Goal: Information Seeking & Learning: Find specific fact

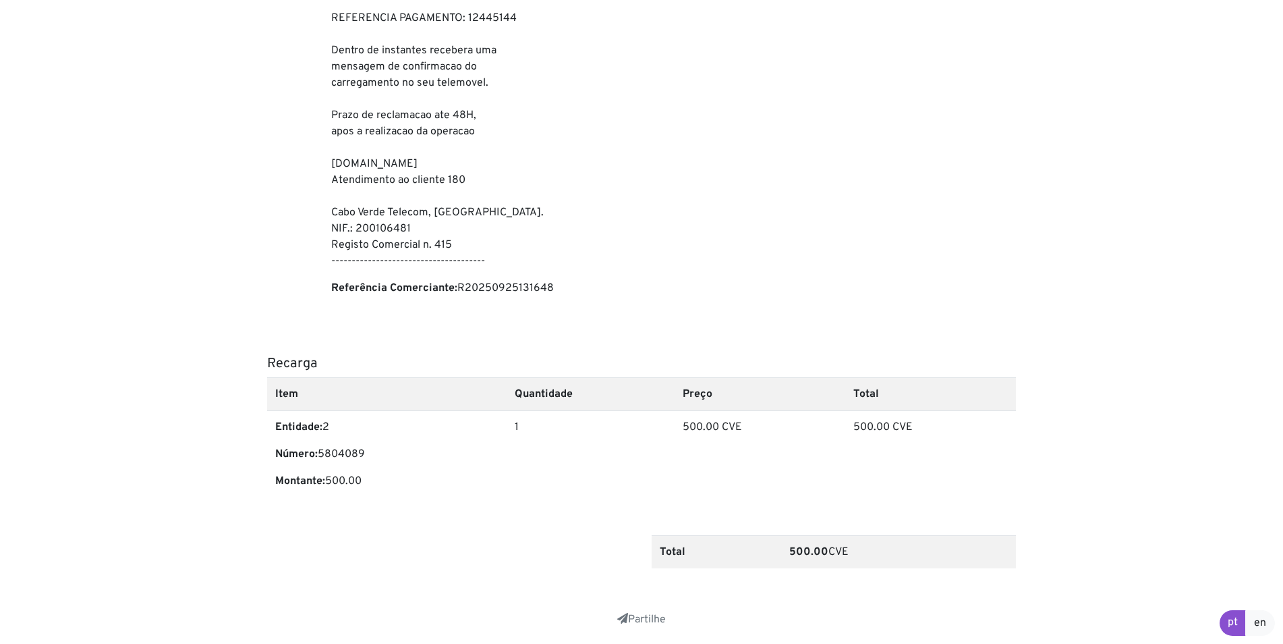
scroll to position [317, 0]
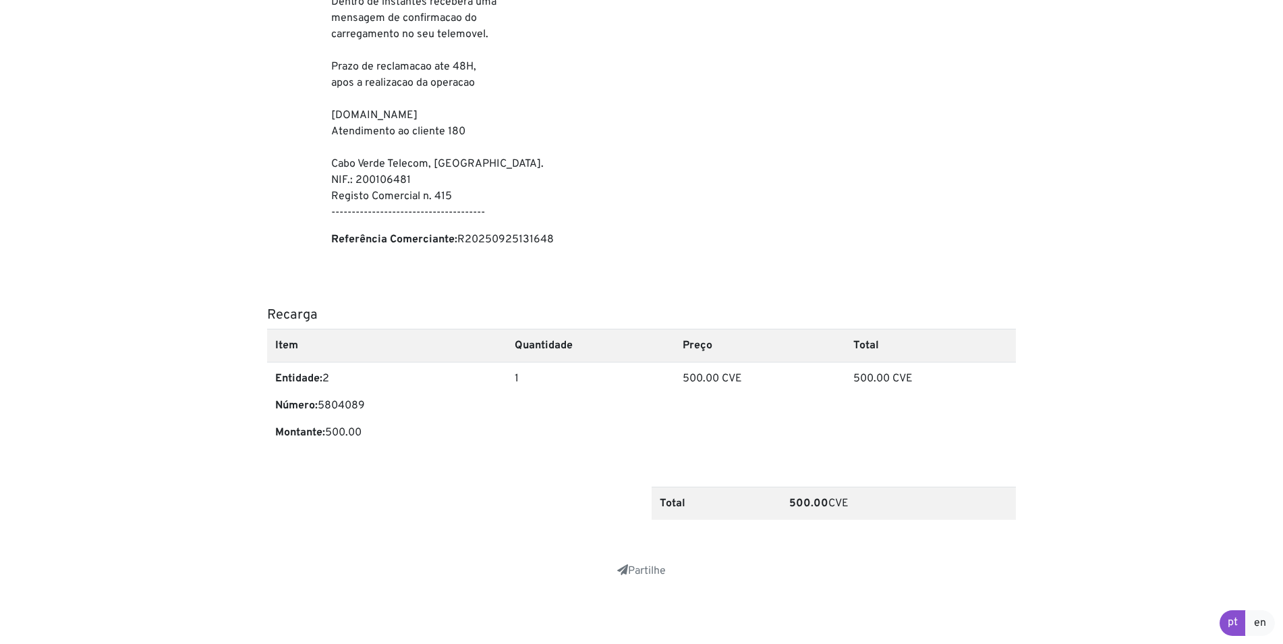
click at [692, 374] on td "500.00 CVE" at bounding box center [760, 411] width 171 height 98
drag, startPoint x: 692, startPoint y: 374, endPoint x: 730, endPoint y: 418, distance: 57.8
click at [730, 418] on td "500.00 CVE" at bounding box center [760, 411] width 171 height 98
click at [693, 378] on td "500.00 CVE" at bounding box center [760, 411] width 171 height 98
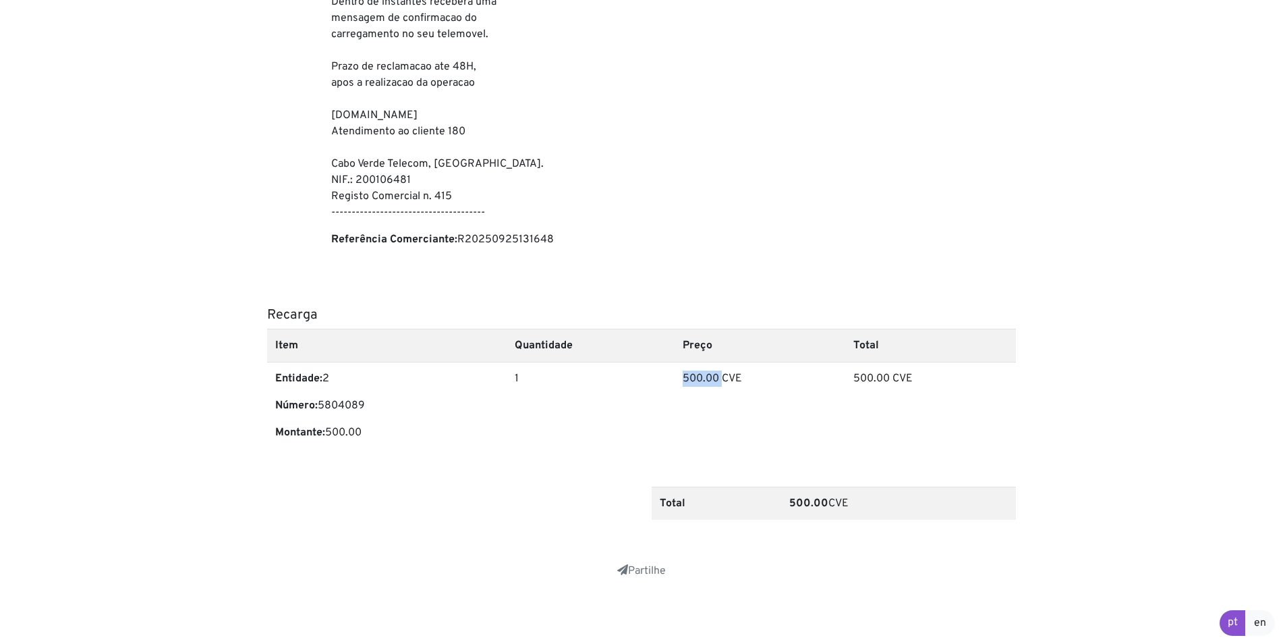
click at [693, 378] on td "500.00 CVE" at bounding box center [760, 411] width 171 height 98
drag, startPoint x: 693, startPoint y: 378, endPoint x: 698, endPoint y: 414, distance: 36.7
click at [698, 414] on td "500.00 CVE" at bounding box center [760, 411] width 171 height 98
drag, startPoint x: 684, startPoint y: 379, endPoint x: 956, endPoint y: 370, distance: 272.0
click at [956, 370] on tr "Entidade: 2 Número: 5804089 Montante: 500.00 1 500.00 CVE 500.00 CVE" at bounding box center [641, 411] width 749 height 98
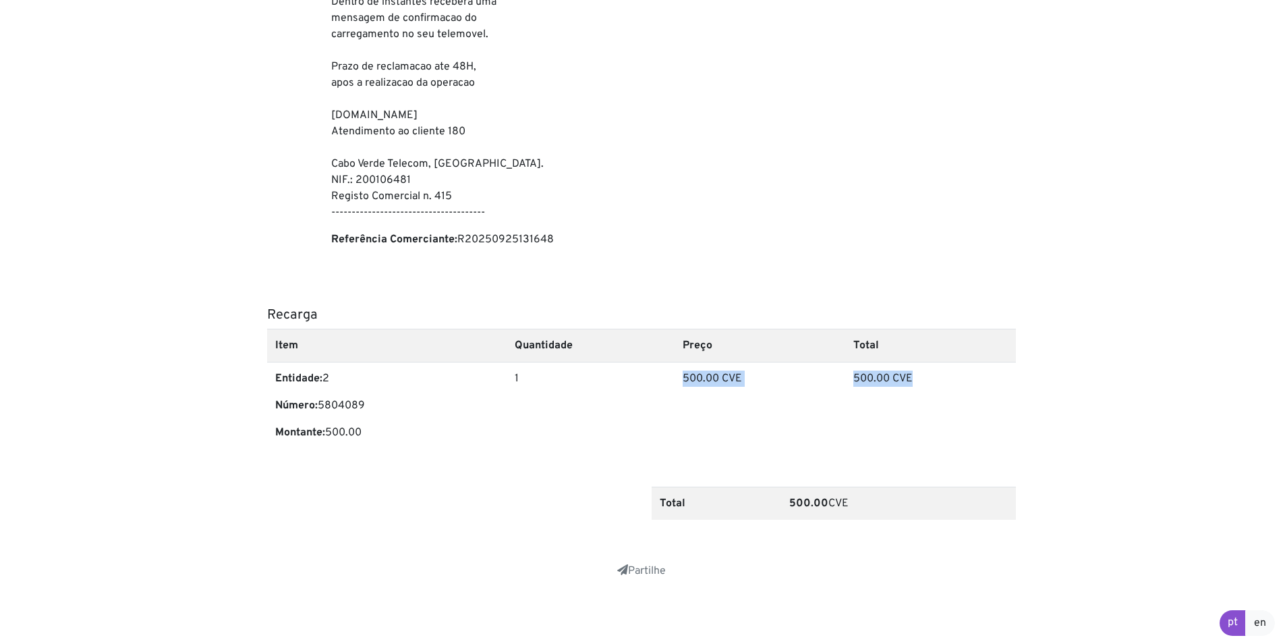
drag, startPoint x: 258, startPoint y: 376, endPoint x: 349, endPoint y: 401, distance: 94.6
click at [349, 401] on main "Fatura/Recibo #2025092513152899 Data: [DATE] 13:18:03 de: Cabo Verde Telecom, S…" at bounding box center [641, 163] width 769 height 961
drag, startPoint x: 349, startPoint y: 401, endPoint x: 360, endPoint y: 431, distance: 31.6
click at [360, 431] on p "Montante: 500.00" at bounding box center [386, 432] width 223 height 16
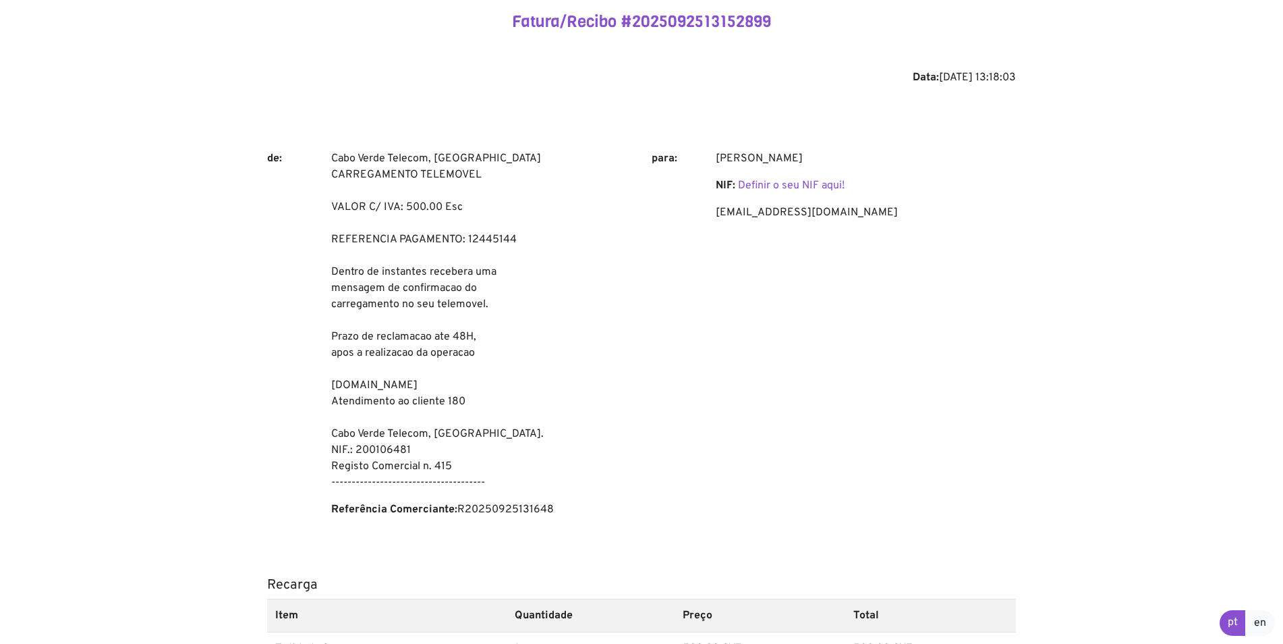
scroll to position [0, 0]
